Goal: Task Accomplishment & Management: Manage account settings

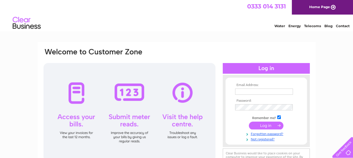
type input "nivenbsj@hotmail.com"
click at [264, 125] on input "submit" at bounding box center [266, 126] width 35 height 8
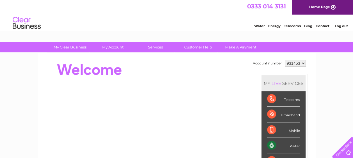
click at [274, 142] on div "Water" at bounding box center [283, 145] width 33 height 15
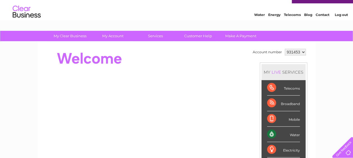
click at [284, 134] on div "Water" at bounding box center [283, 134] width 33 height 15
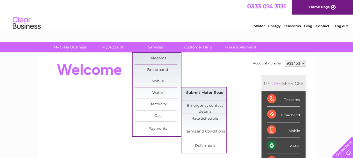
click at [193, 93] on link "Submit Meter Read" at bounding box center [205, 93] width 46 height 11
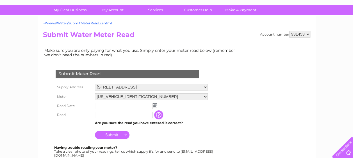
scroll to position [60, 0]
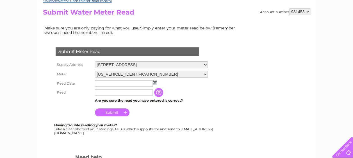
click at [135, 83] on input "text" at bounding box center [124, 84] width 58 height 6
click at [155, 83] on img at bounding box center [155, 83] width 4 height 4
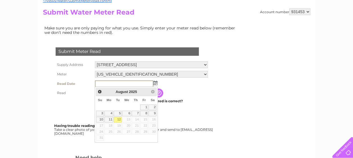
click at [120, 118] on link "12" at bounding box center [118, 120] width 8 height 6
type input "2025/08/12"
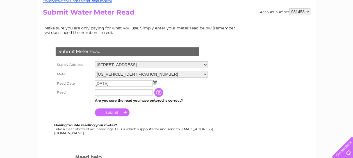
click at [103, 93] on input "text" at bounding box center [124, 92] width 58 height 6
type input "00000"
click at [113, 114] on input "Submit" at bounding box center [112, 113] width 35 height 8
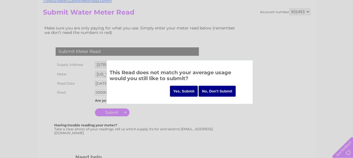
click at [186, 88] on input "Yes, Submit" at bounding box center [184, 91] width 28 height 11
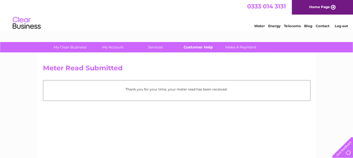
click at [200, 46] on link "Customer Help" at bounding box center [198, 47] width 46 height 10
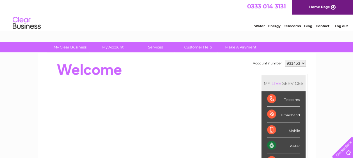
click at [287, 145] on div "Water" at bounding box center [283, 145] width 33 height 15
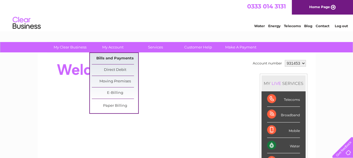
click at [116, 57] on link "Bills and Payments" at bounding box center [115, 58] width 46 height 11
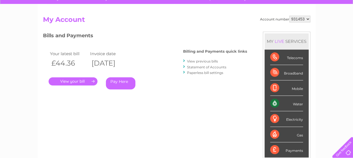
scroll to position [45, 0]
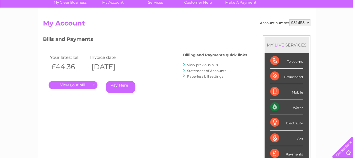
click at [67, 84] on link "." at bounding box center [73, 85] width 49 height 8
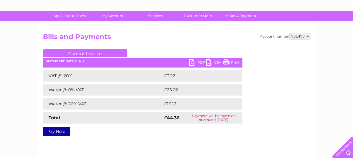
scroll to position [26, 0]
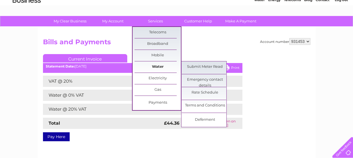
click at [156, 66] on link "Water" at bounding box center [157, 66] width 46 height 11
click at [197, 66] on link "Submit Meter Read" at bounding box center [205, 66] width 46 height 11
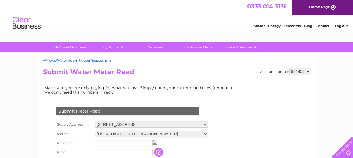
click at [308, 71] on select "931453" at bounding box center [299, 71] width 21 height 7
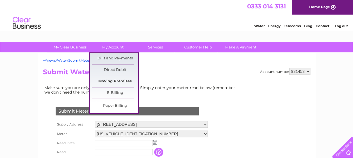
click at [120, 82] on link "Moving Premises" at bounding box center [115, 81] width 46 height 11
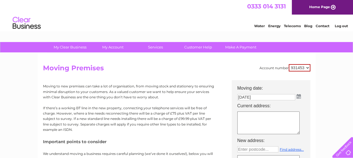
click at [245, 118] on textarea at bounding box center [268, 123] width 62 height 23
click at [246, 118] on textarea at bounding box center [268, 123] width 62 height 23
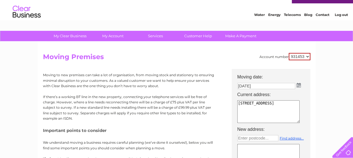
scroll to position [19, 0]
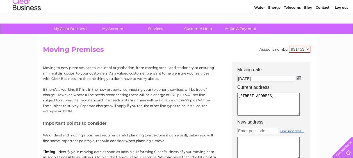
click at [242, 101] on textarea "200 Coalburn Road C0alburn" at bounding box center [268, 104] width 62 height 23
type textarea "200 Coalburn Road Coalburn"
click at [244, 128] on input "text" at bounding box center [257, 131] width 41 height 6
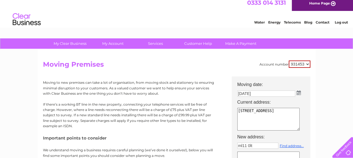
scroll to position [0, 0]
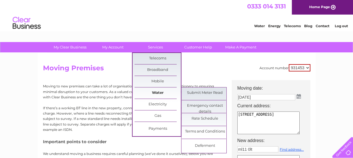
type input "ml11 0lt"
click at [154, 93] on link "Water" at bounding box center [157, 93] width 46 height 11
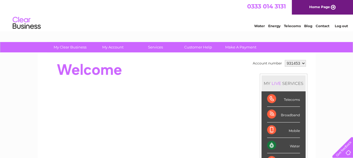
click at [279, 145] on div "Water" at bounding box center [283, 145] width 33 height 15
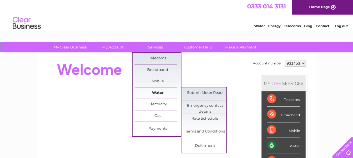
click at [155, 95] on link "Water" at bounding box center [157, 93] width 46 height 11
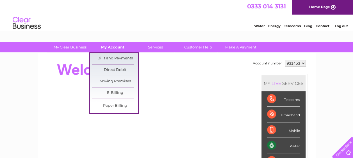
click at [109, 46] on link "My Account" at bounding box center [112, 47] width 46 height 10
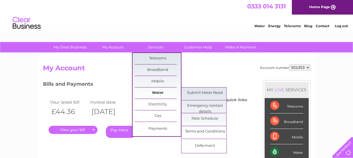
click at [155, 91] on link "Water" at bounding box center [157, 93] width 46 height 11
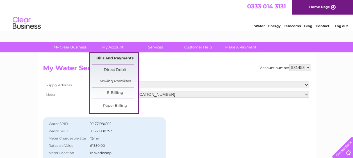
click at [113, 59] on link "Bills and Payments" at bounding box center [115, 58] width 46 height 11
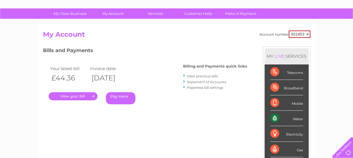
scroll to position [7, 0]
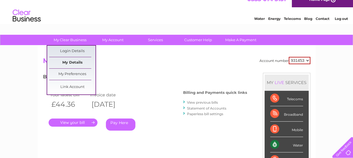
click at [79, 62] on link "My Details" at bounding box center [72, 62] width 46 height 11
click at [58, 63] on link "My Details" at bounding box center [72, 62] width 46 height 11
click at [66, 73] on link "My Preferences" at bounding box center [72, 74] width 46 height 11
click at [76, 74] on link "My Preferences" at bounding box center [72, 74] width 46 height 11
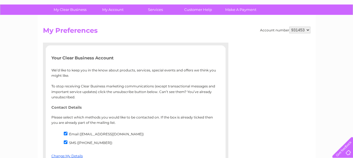
scroll to position [34, 0]
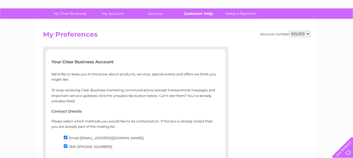
click at [191, 14] on link "Customer Help" at bounding box center [198, 13] width 46 height 10
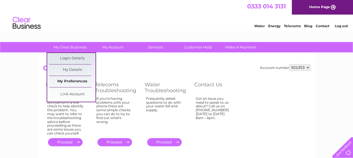
click at [74, 80] on link "My Preferences" at bounding box center [72, 81] width 46 height 11
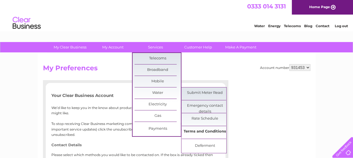
click at [200, 130] on link "Terms and Conditions" at bounding box center [205, 131] width 46 height 11
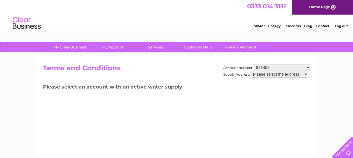
click at [306, 73] on select "Please select the address..." at bounding box center [279, 74] width 57 height 7
click at [298, 73] on select "Please select the address..." at bounding box center [279, 74] width 57 height 7
click at [307, 68] on select "931453" at bounding box center [282, 67] width 56 height 7
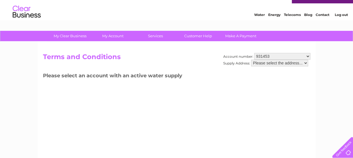
scroll to position [26, 0]
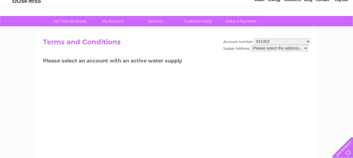
click at [283, 47] on select "Please select the address..." at bounding box center [279, 48] width 57 height 7
click at [291, 45] on select "Please select the address..." at bounding box center [279, 48] width 57 height 7
drag, startPoint x: 306, startPoint y: 48, endPoint x: 269, endPoint y: 53, distance: 36.7
click at [269, 53] on div "Account number: 931453 Supply Address: Please select the address..." at bounding box center [266, 47] width 87 height 19
click at [295, 45] on select "Please select the address..." at bounding box center [279, 48] width 57 height 7
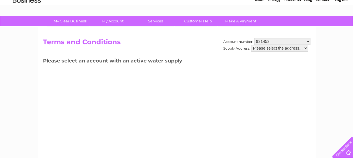
drag, startPoint x: 299, startPoint y: 46, endPoint x: 251, endPoint y: 47, distance: 48.0
click at [251, 47] on select "Please select the address..." at bounding box center [279, 48] width 57 height 7
drag, startPoint x: 254, startPoint y: 47, endPoint x: 313, endPoint y: 40, distance: 59.3
click at [313, 40] on div "Account number: 931453 Supply Address: Please select the address... Terms and C…" at bounding box center [177, 105] width 278 height 157
drag, startPoint x: 300, startPoint y: 48, endPoint x: 269, endPoint y: 55, distance: 31.5
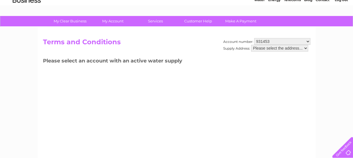
click at [269, 55] on div "Account number: 931453 Supply Address: Please select the address..." at bounding box center [266, 47] width 87 height 19
click at [261, 51] on select "Please select the address..." at bounding box center [279, 48] width 57 height 7
click at [262, 48] on select "Please select the address..." at bounding box center [279, 48] width 57 height 7
click at [301, 45] on select "Please select the address..." at bounding box center [279, 48] width 57 height 7
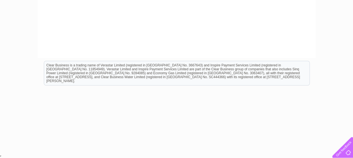
scroll to position [0, 0]
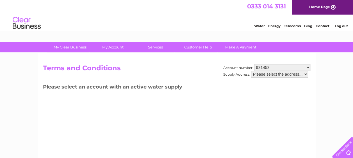
click at [320, 26] on link "Contact" at bounding box center [322, 26] width 14 height 4
